Goal: Find specific page/section: Find specific page/section

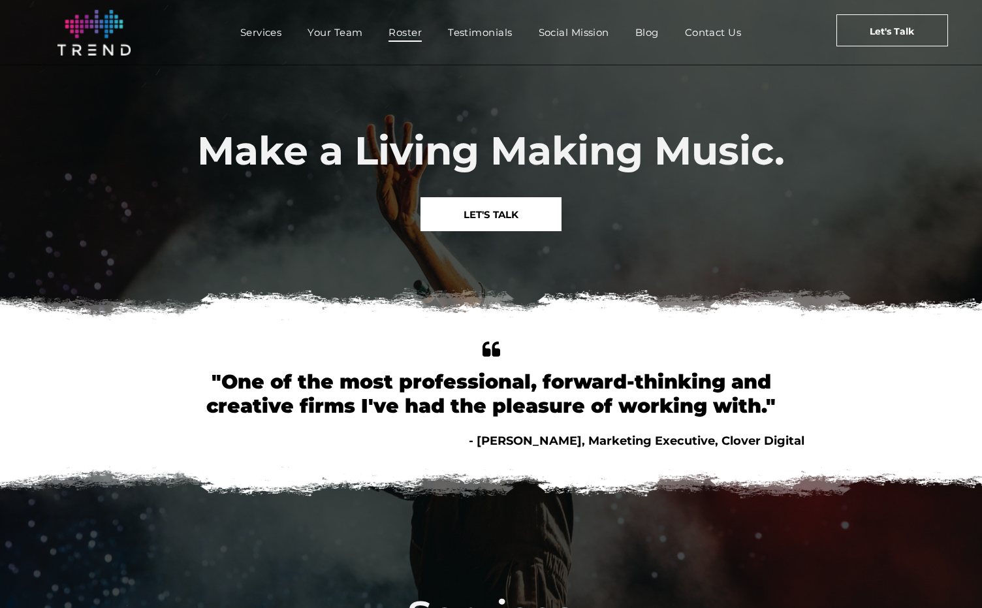
click at [410, 33] on span "Roster" at bounding box center [405, 32] width 33 height 19
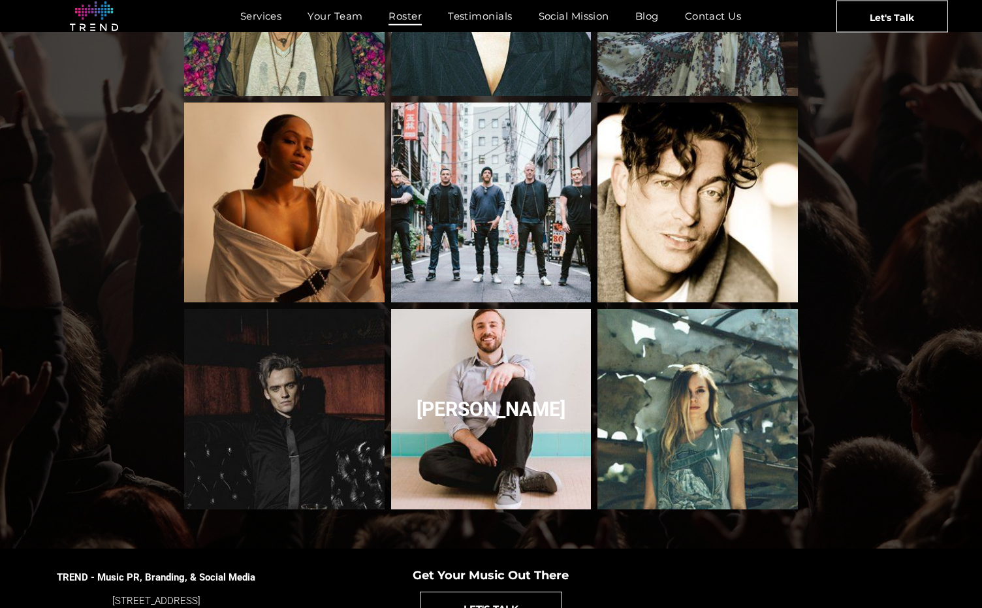
scroll to position [1260, 0]
